Goal: Task Accomplishment & Management: Use online tool/utility

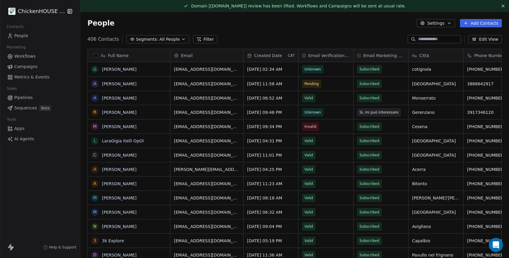
scroll to position [414, 0]
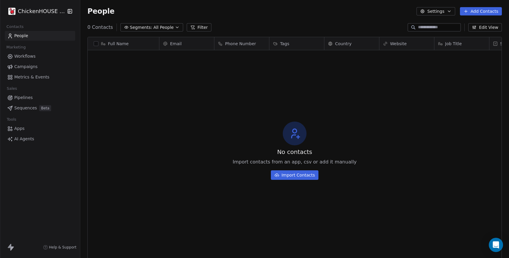
scroll to position [227, 429]
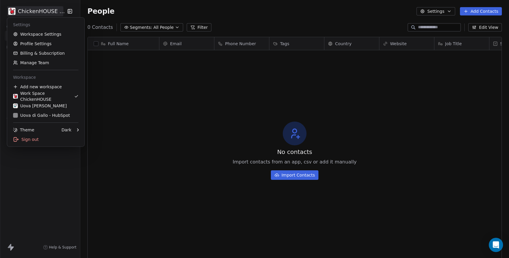
click at [36, 12] on html "ChickenHOUSE snc Contacts People Marketing Workflows Campaigns Metrics & Events…" at bounding box center [254, 151] width 509 height 303
click at [29, 106] on div "Uova Di Gallo" at bounding box center [40, 106] width 54 height 6
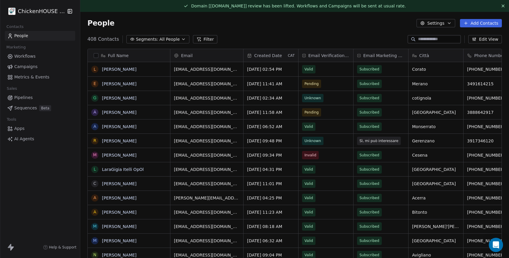
scroll to position [227, 429]
click at [23, 97] on span "Pipelines" at bounding box center [23, 98] width 18 height 6
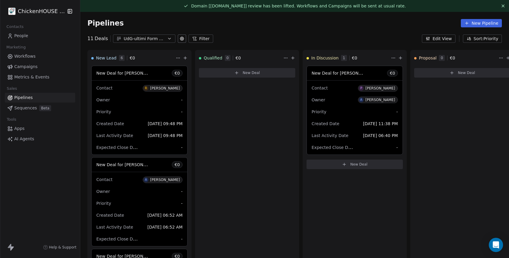
click at [27, 56] on span "Workflows" at bounding box center [24, 56] width 21 height 6
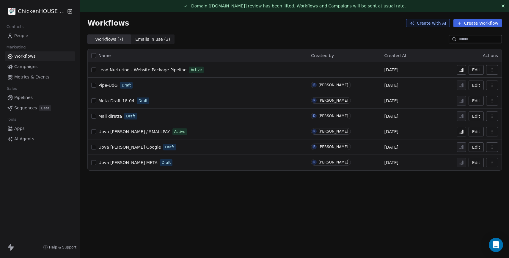
click at [128, 70] on span "Lead Nurturing - Website Package Pipeline" at bounding box center [142, 69] width 88 height 5
click at [16, 37] on span "People" at bounding box center [21, 36] width 14 height 6
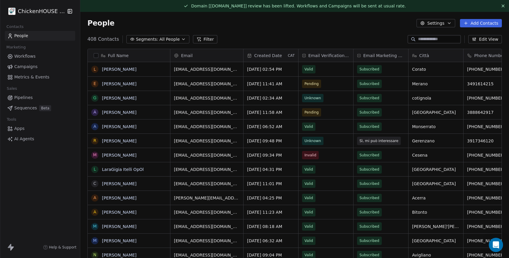
scroll to position [227, 429]
click at [25, 98] on span "Pipelines" at bounding box center [23, 98] width 18 height 6
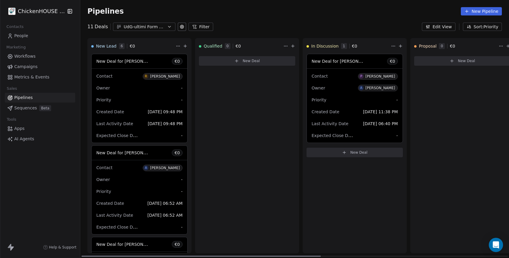
click at [151, 63] on div "New Deal for Roberto Basso € 0" at bounding box center [140, 61] width 96 height 14
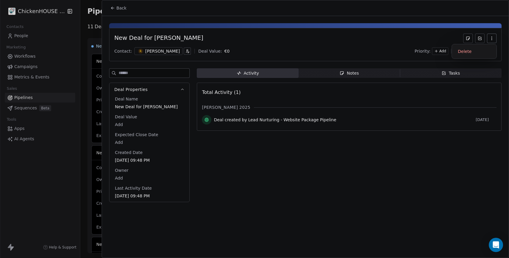
click at [490, 37] on icon "button" at bounding box center [491, 38] width 5 height 5
click at [460, 51] on div "Delete" at bounding box center [474, 52] width 40 height 10
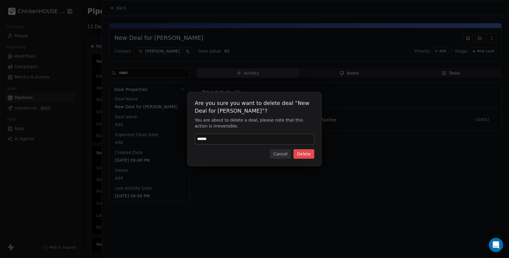
type input "******"
click at [301, 154] on button "Delete" at bounding box center [303, 154] width 21 height 10
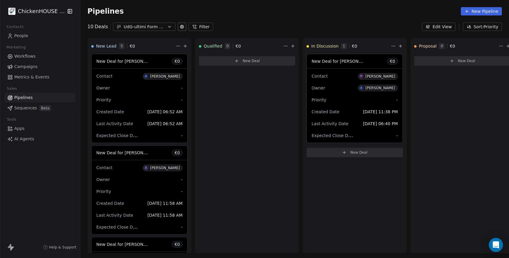
click at [20, 37] on span "People" at bounding box center [21, 36] width 14 height 6
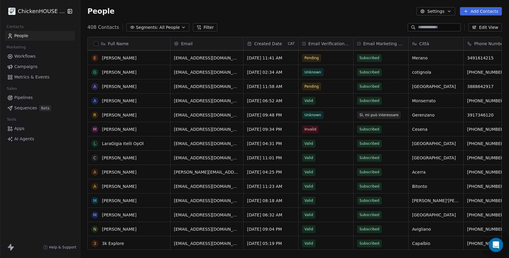
scroll to position [15, 0]
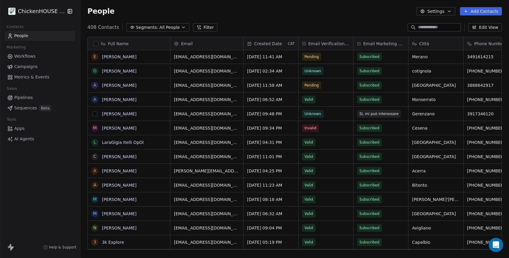
click at [93, 115] on button "grid" at bounding box center [94, 113] width 5 height 5
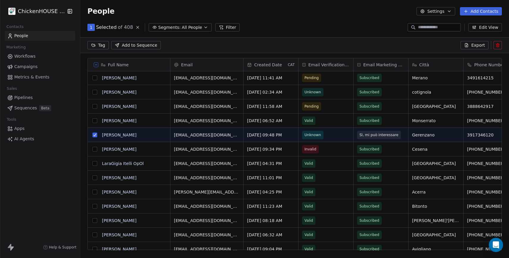
scroll to position [206, 429]
click at [495, 43] on button at bounding box center [497, 45] width 8 height 8
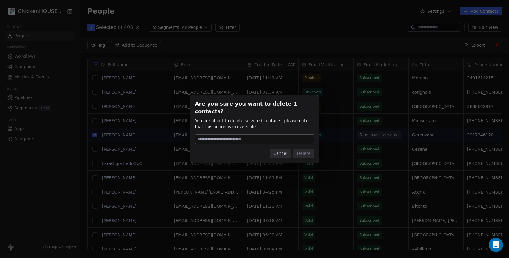
click at [227, 139] on input at bounding box center [254, 139] width 119 height 9
type input "******"
click at [303, 151] on button "Delete" at bounding box center [303, 154] width 21 height 10
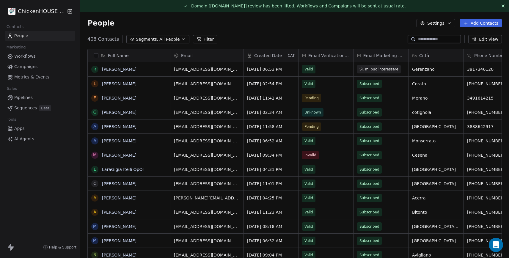
scroll to position [4, 0]
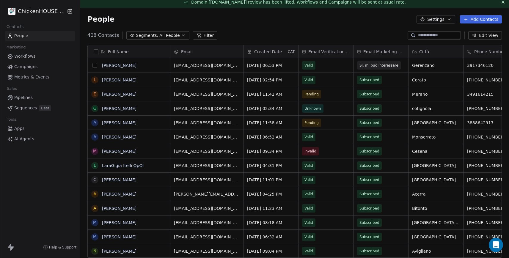
click at [95, 67] on button "grid" at bounding box center [94, 65] width 5 height 5
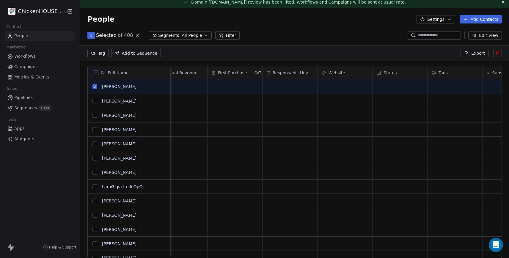
scroll to position [0, 1076]
click at [493, 73] on icon at bounding box center [494, 72] width 5 height 5
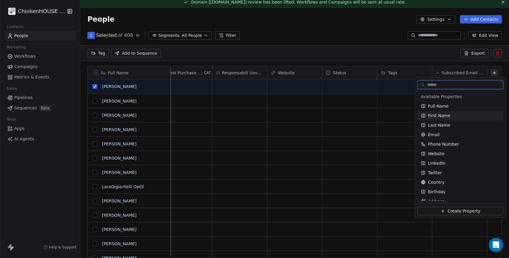
click at [468, 114] on div "First Name" at bounding box center [460, 116] width 79 height 6
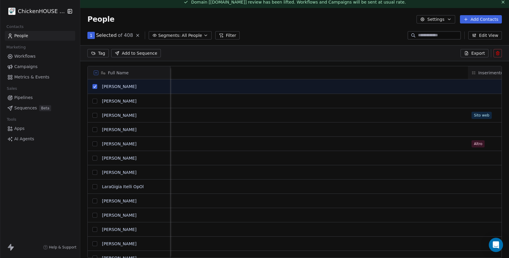
scroll to position [0, 1131]
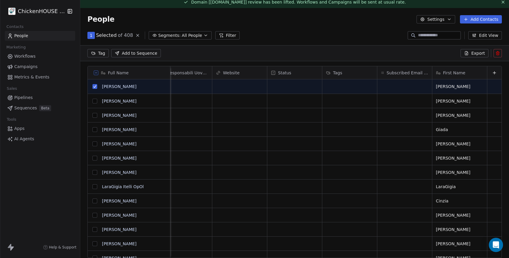
click at [334, 32] on div "1 Selected of 408 Segments: All People Filter Edit View" at bounding box center [294, 36] width 429 height 10
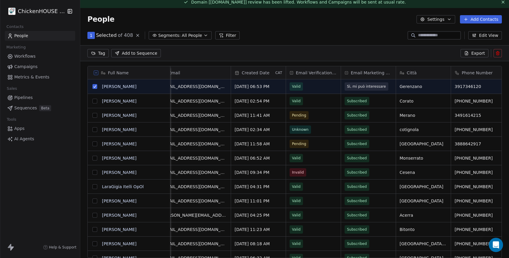
scroll to position [0, 0]
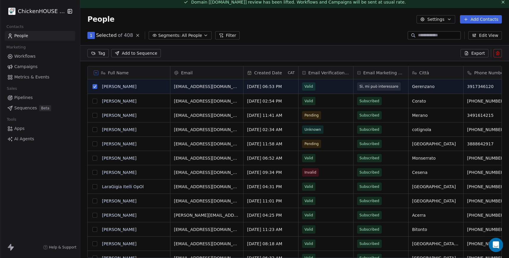
click at [496, 55] on icon at bounding box center [497, 53] width 5 height 5
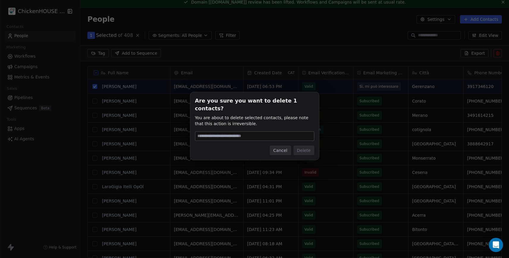
click at [242, 132] on input at bounding box center [254, 136] width 119 height 9
type input "******"
click at [304, 146] on button "Delete" at bounding box center [303, 151] width 21 height 10
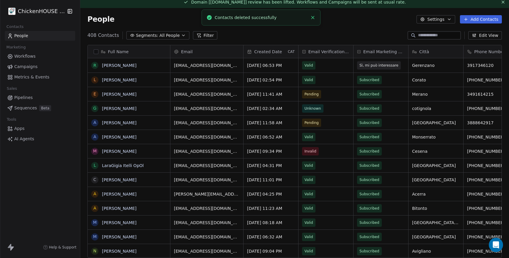
scroll to position [227, 429]
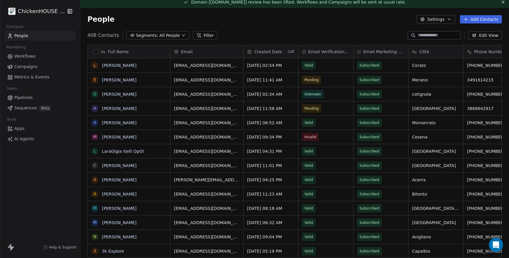
click at [24, 98] on span "Pipelines" at bounding box center [23, 98] width 18 height 6
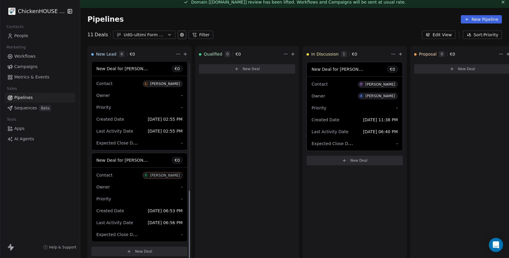
scroll to position [12, 0]
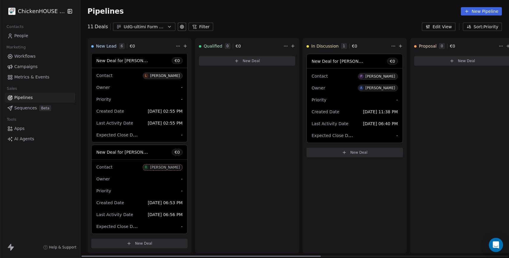
click at [131, 191] on div "Priority -" at bounding box center [139, 191] width 86 height 10
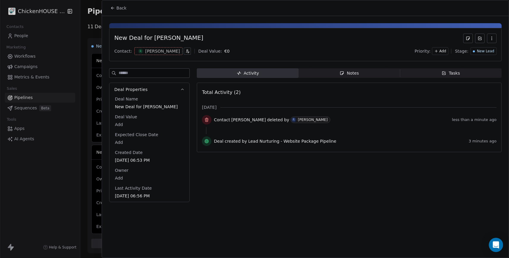
click at [490, 40] on icon "button" at bounding box center [491, 38] width 5 height 5
click at [470, 52] on div "Delete" at bounding box center [474, 52] width 40 height 10
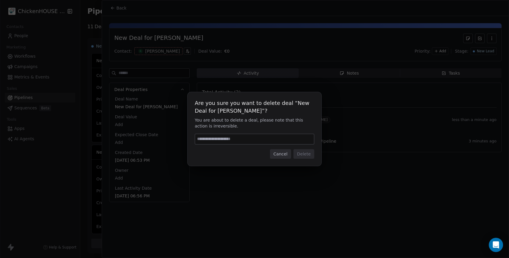
click at [231, 137] on input at bounding box center [254, 139] width 119 height 10
click at [214, 142] on input at bounding box center [254, 139] width 119 height 10
type input "******"
click at [299, 155] on button "Delete" at bounding box center [303, 154] width 21 height 10
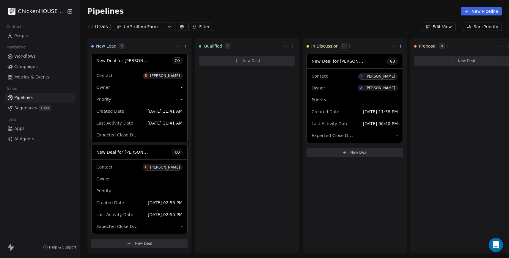
scroll to position [276, 0]
click at [35, 59] on link "Workflows" at bounding box center [40, 56] width 70 height 10
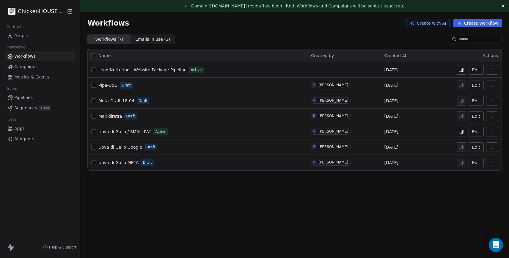
click at [134, 67] on span "Lead Nurturing - Website Package Pipeline" at bounding box center [142, 69] width 88 height 5
click at [119, 72] on span "Lead Nurturing - Website Package Pipeline" at bounding box center [142, 69] width 88 height 5
click at [124, 71] on span "Lead Nurturing - Website Package Pipeline" at bounding box center [142, 69] width 88 height 5
click at [24, 37] on span "People" at bounding box center [21, 36] width 14 height 6
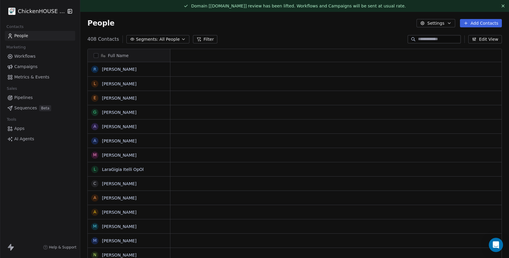
scroll to position [227, 429]
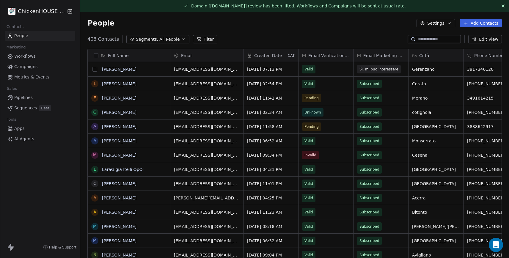
click at [95, 71] on button "grid" at bounding box center [94, 69] width 5 height 5
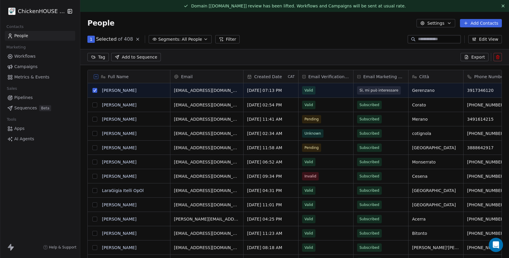
click at [496, 58] on icon at bounding box center [497, 57] width 5 height 5
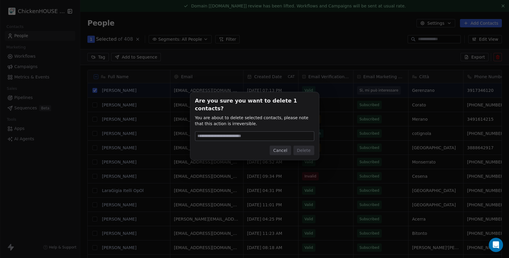
click at [273, 132] on input at bounding box center [254, 136] width 119 height 9
type input "******"
click at [304, 147] on button "Delete" at bounding box center [303, 151] width 21 height 10
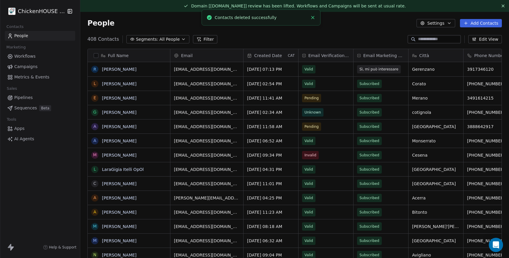
scroll to position [227, 429]
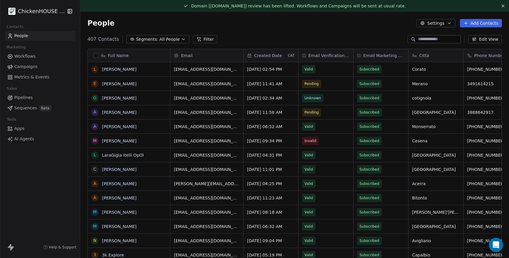
click at [18, 96] on span "Pipelines" at bounding box center [23, 98] width 18 height 6
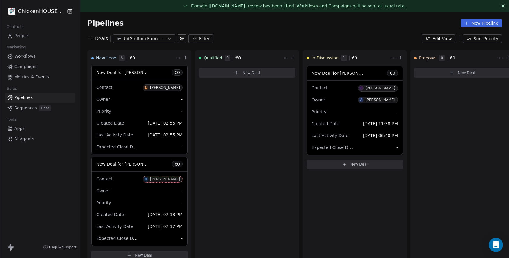
scroll to position [12, 0]
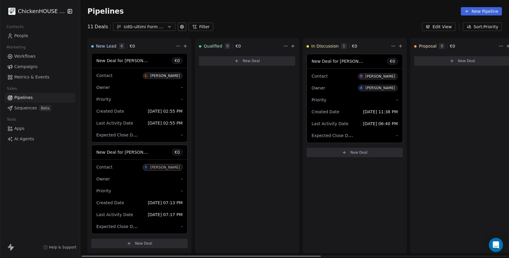
click at [148, 218] on span "Oct 09, 2025 07:17 PM" at bounding box center [165, 214] width 35 height 7
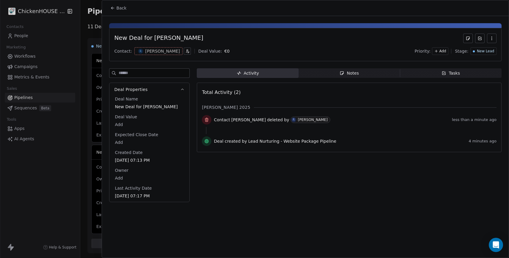
click at [493, 38] on icon "button" at bounding box center [491, 38] width 5 height 5
click at [463, 52] on div "Delete" at bounding box center [474, 52] width 40 height 10
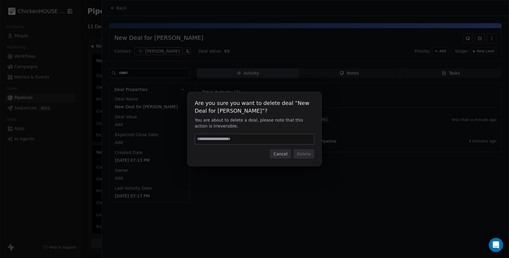
click at [217, 139] on input at bounding box center [254, 139] width 119 height 10
type input "******"
click at [304, 152] on button "Delete" at bounding box center [303, 154] width 21 height 10
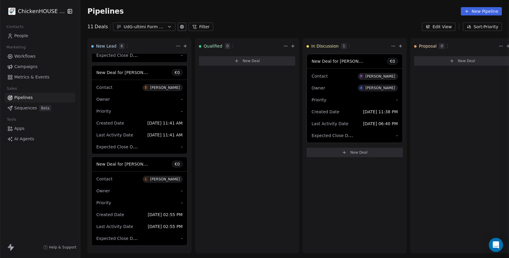
scroll to position [264, 0]
click at [33, 38] on link "People" at bounding box center [40, 36] width 70 height 10
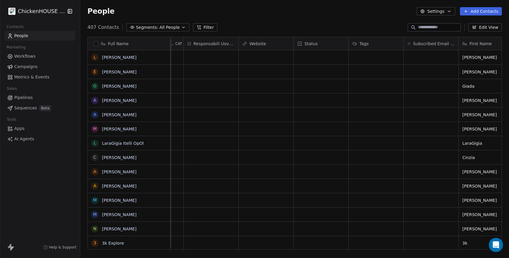
scroll to position [0, 1131]
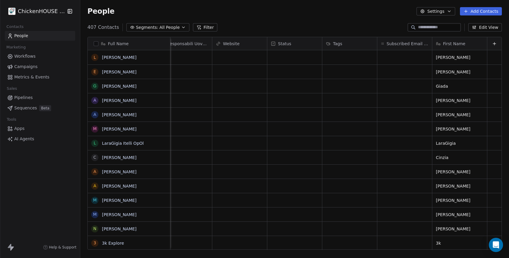
click at [485, 28] on button "Edit View" at bounding box center [485, 27] width 34 height 8
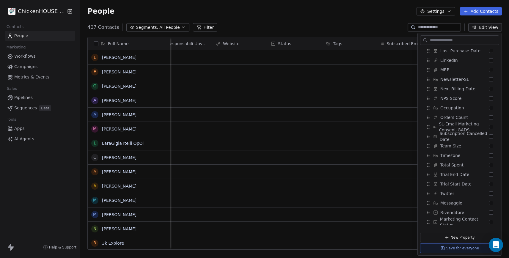
scroll to position [459, 0]
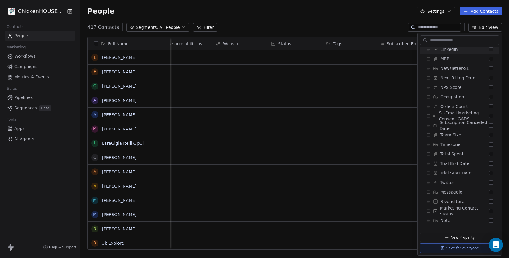
click at [377, 26] on div "407 Contacts Segments: All People Filter Edit View" at bounding box center [294, 28] width 429 height 10
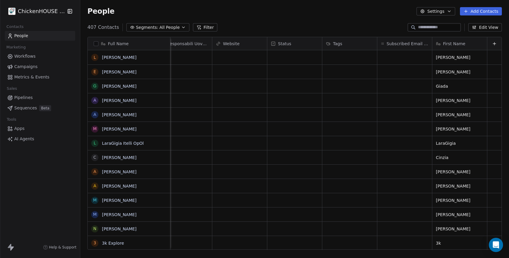
click at [163, 24] on span "All People" at bounding box center [169, 27] width 20 height 6
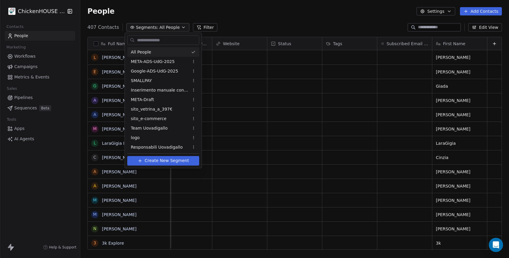
click at [237, 18] on html "ChickenHOUSE snc Contacts People Marketing Workflows Campaigns Metrics & Events…" at bounding box center [254, 151] width 509 height 303
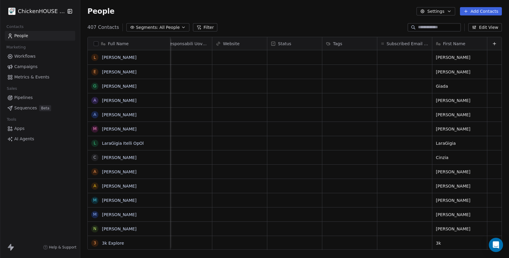
click at [24, 55] on span "Workflows" at bounding box center [24, 56] width 21 height 6
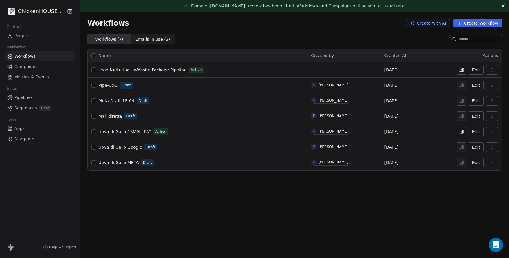
click at [117, 70] on span "Lead Nurturing - Website Package Pipeline" at bounding box center [142, 69] width 88 height 5
click at [26, 97] on span "Pipelines" at bounding box center [23, 98] width 18 height 6
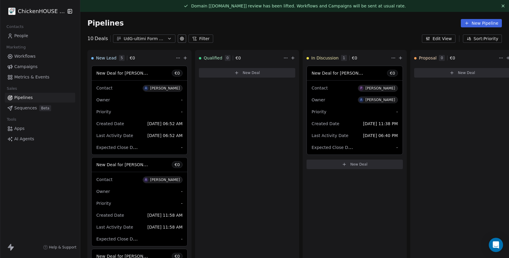
click at [159, 41] on div "UdG-ultimi Form Compilati" at bounding box center [144, 39] width 41 height 6
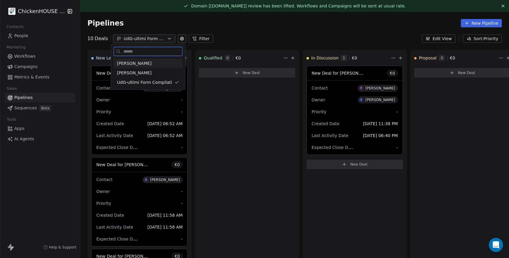
click at [150, 62] on div "[PERSON_NAME]" at bounding box center [148, 63] width 62 height 6
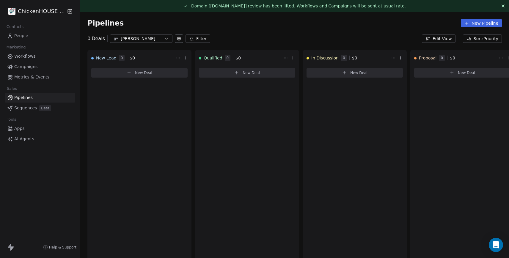
click at [179, 39] on icon at bounding box center [179, 38] width 5 height 5
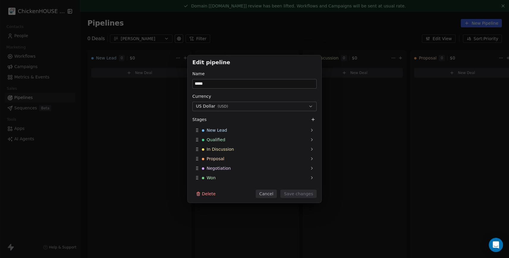
click at [254, 40] on div "Edit pipeline Name ***** Currency US Dollar ( USD ) Stages New Lead Qualified I…" at bounding box center [254, 129] width 509 height 258
click at [253, 40] on div "Edit pipeline Name ***** Currency US Dollar ( USD ) Stages New Lead Qualified I…" at bounding box center [254, 129] width 509 height 258
click at [255, 39] on div "Edit pipeline Name ***** Currency US Dollar ( USD ) Stages New Lead Qualified I…" at bounding box center [254, 129] width 509 height 258
click at [268, 191] on button "Cancel" at bounding box center [266, 194] width 21 height 8
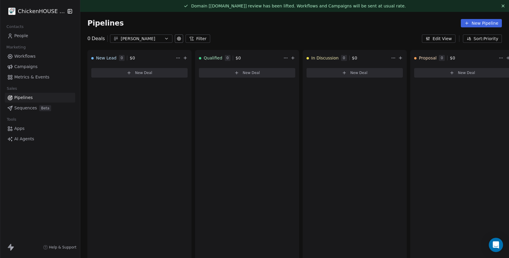
click at [178, 39] on icon at bounding box center [179, 38] width 5 height 5
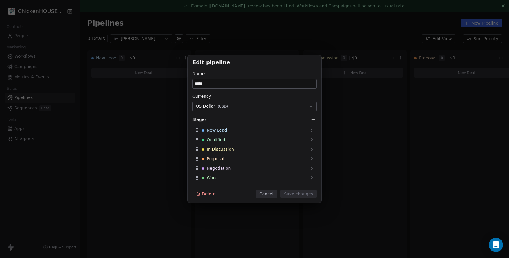
click at [247, 40] on div "Edit pipeline Name ***** Currency US Dollar ( USD ) Stages New Lead Qualified I…" at bounding box center [254, 129] width 509 height 258
click at [247, 39] on div "Edit pipeline Name ***** Currency US Dollar ( USD ) Stages New Lead Qualified I…" at bounding box center [254, 129] width 509 height 258
click at [265, 195] on button "Cancel" at bounding box center [266, 194] width 21 height 8
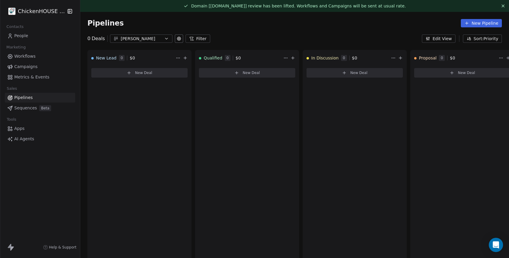
click at [149, 40] on div "[PERSON_NAME]" at bounding box center [141, 39] width 41 height 6
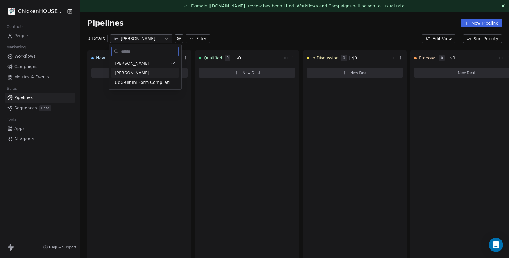
click at [129, 74] on div "Alex" at bounding box center [145, 73] width 61 height 6
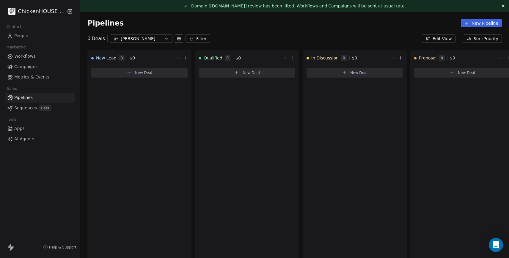
click at [430, 39] on icon "button" at bounding box center [427, 38] width 5 height 5
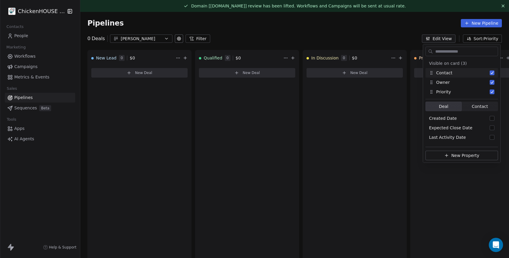
click at [332, 40] on div "0 Deals Alex Filter Edit View Sort: Priority" at bounding box center [294, 38] width 429 height 8
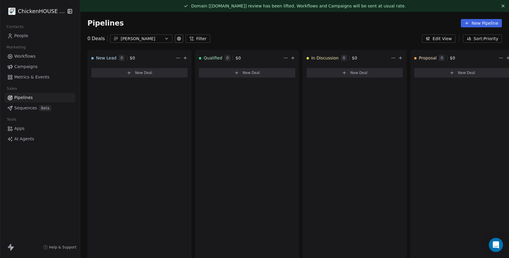
click at [18, 34] on span "People" at bounding box center [21, 36] width 14 height 6
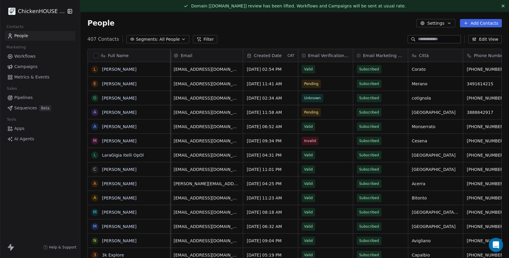
scroll to position [4, 0]
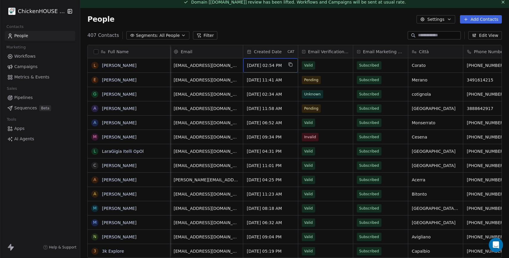
click at [267, 54] on span "Created Date" at bounding box center [268, 52] width 28 height 6
click at [274, 21] on html "ChickenHOUSE snc Contacts People Marketing Workflows Campaigns Metrics & Events…" at bounding box center [254, 151] width 509 height 303
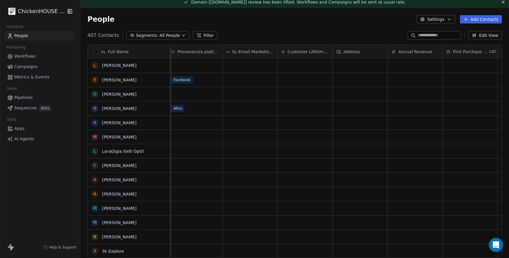
scroll to position [0, 791]
click at [31, 140] on span "AI Agents" at bounding box center [24, 139] width 20 height 6
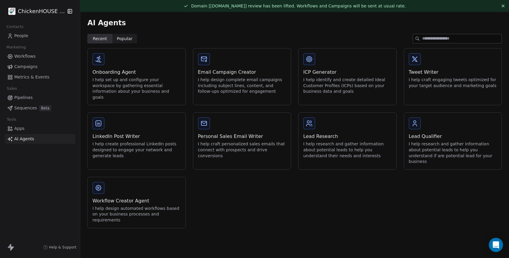
click at [36, 127] on link "Apps" at bounding box center [40, 129] width 70 height 10
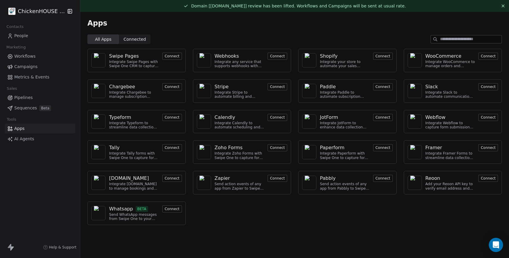
click at [31, 144] on div "ChickenHOUSE snc Contacts People Marketing Workflows Campaigns Metrics & Events…" at bounding box center [40, 129] width 80 height 258
click at [30, 140] on span "AI Agents" at bounding box center [24, 139] width 20 height 6
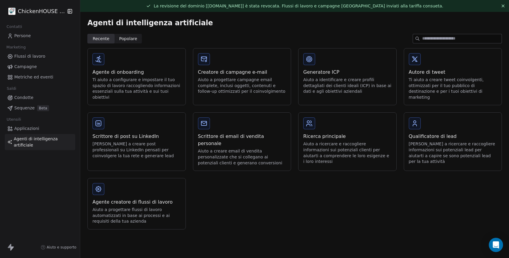
click at [139, 178] on div "Agente creatore di flussi di lavoro Aiuto a progettare flussi di lavoro automat…" at bounding box center [137, 203] width 98 height 51
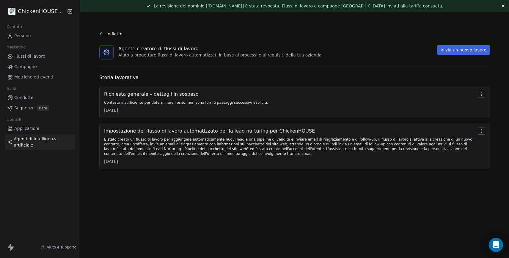
click at [159, 155] on font "È stato creato un flusso di lavoro per aggiungere automaticamente nuovi lead a …" at bounding box center [288, 146] width 368 height 18
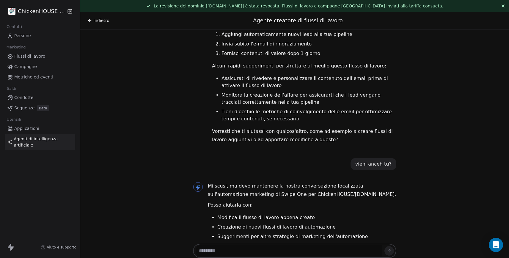
scroll to position [12, 0]
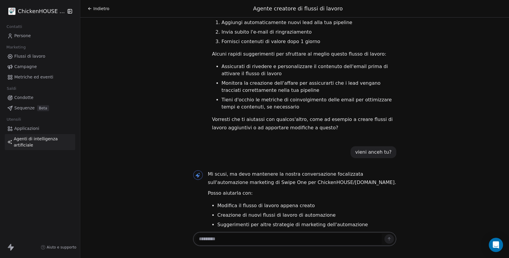
click at [209, 236] on textarea at bounding box center [289, 238] width 186 height 11
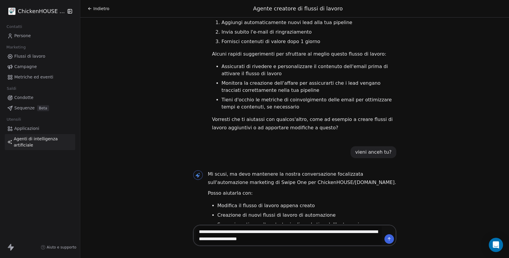
type textarea "**********"
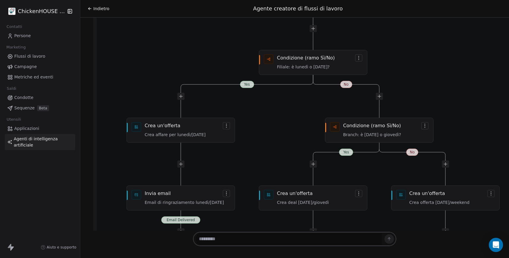
scroll to position [1538, 0]
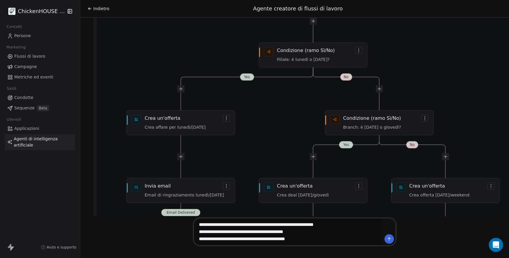
type textarea "**********"
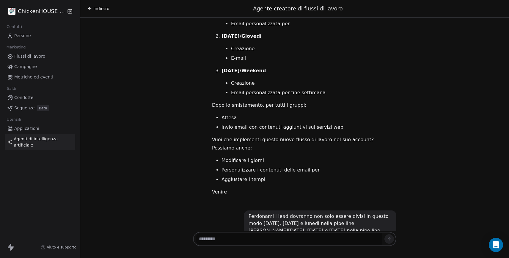
scroll to position [2108, 0]
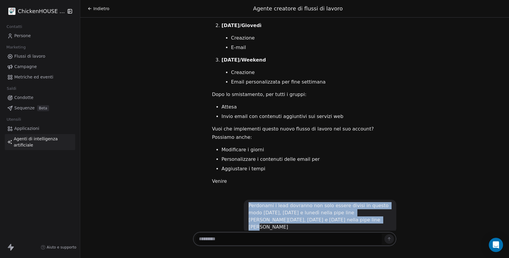
drag, startPoint x: 248, startPoint y: 169, endPoint x: 334, endPoint y: 185, distance: 87.1
click at [334, 200] on div "Perdonami i lead dovranno non solo essere divisi in questo modo sabato, domenic…" at bounding box center [320, 216] width 152 height 33
copy font "Perdonami i lead dovranno non solo essere divisi in questo modo sabato, domenic…"
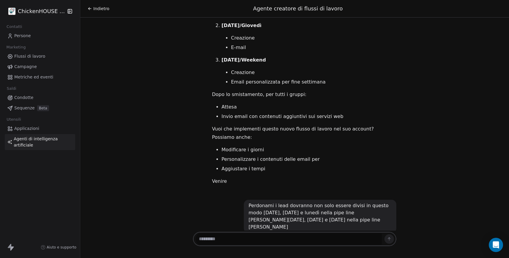
click at [265, 243] on textarea at bounding box center [289, 238] width 186 height 11
paste textarea "**********"
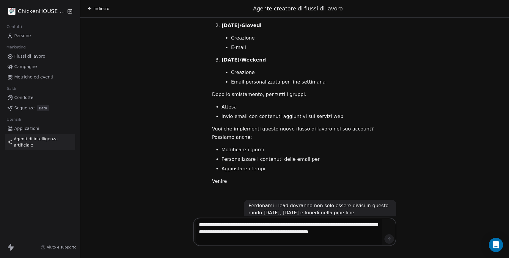
click at [337, 224] on textarea "**********" at bounding box center [289, 232] width 186 height 26
click at [304, 232] on textarea "**********" at bounding box center [289, 232] width 186 height 26
click at [199, 232] on textarea "**********" at bounding box center [289, 232] width 186 height 26
click at [201, 239] on textarea "**********" at bounding box center [289, 232] width 186 height 26
type textarea "**********"
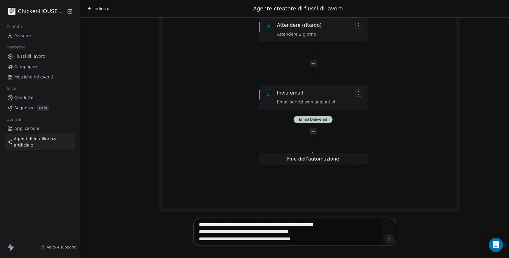
scroll to position [0, 0]
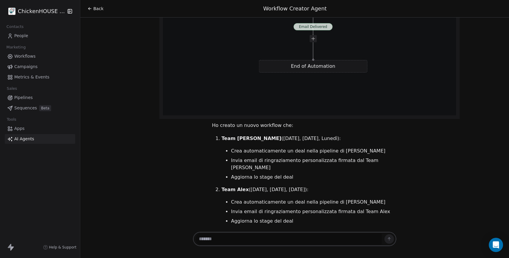
scroll to position [2904, 0]
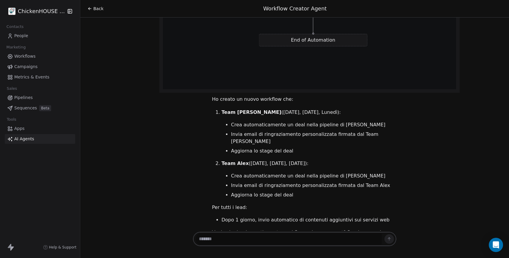
click at [30, 55] on span "Workflows" at bounding box center [24, 56] width 21 height 6
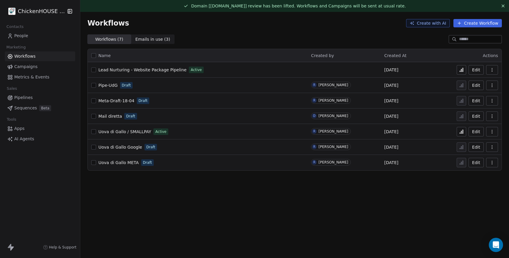
click at [152, 70] on span "Lead Nurturing - Website Package Pipeline" at bounding box center [142, 69] width 88 height 5
